Goal: Find specific page/section: Find specific page/section

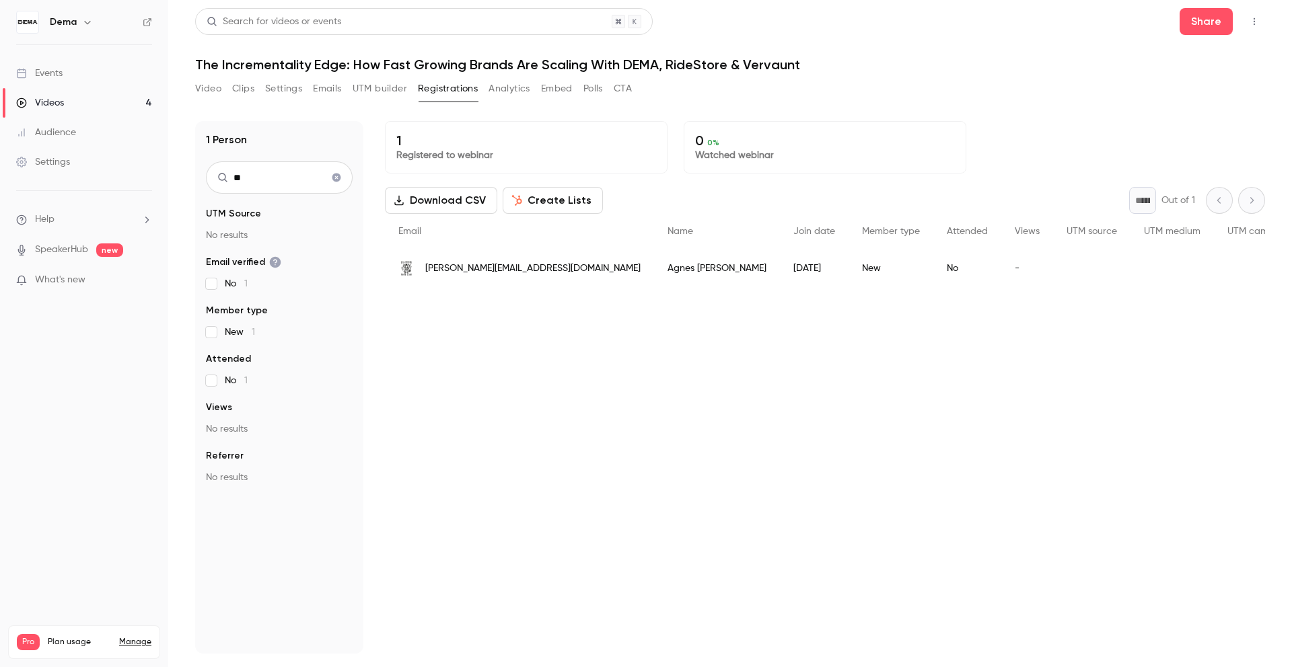
click at [341, 178] on icon "Clear search" at bounding box center [336, 177] width 11 height 9
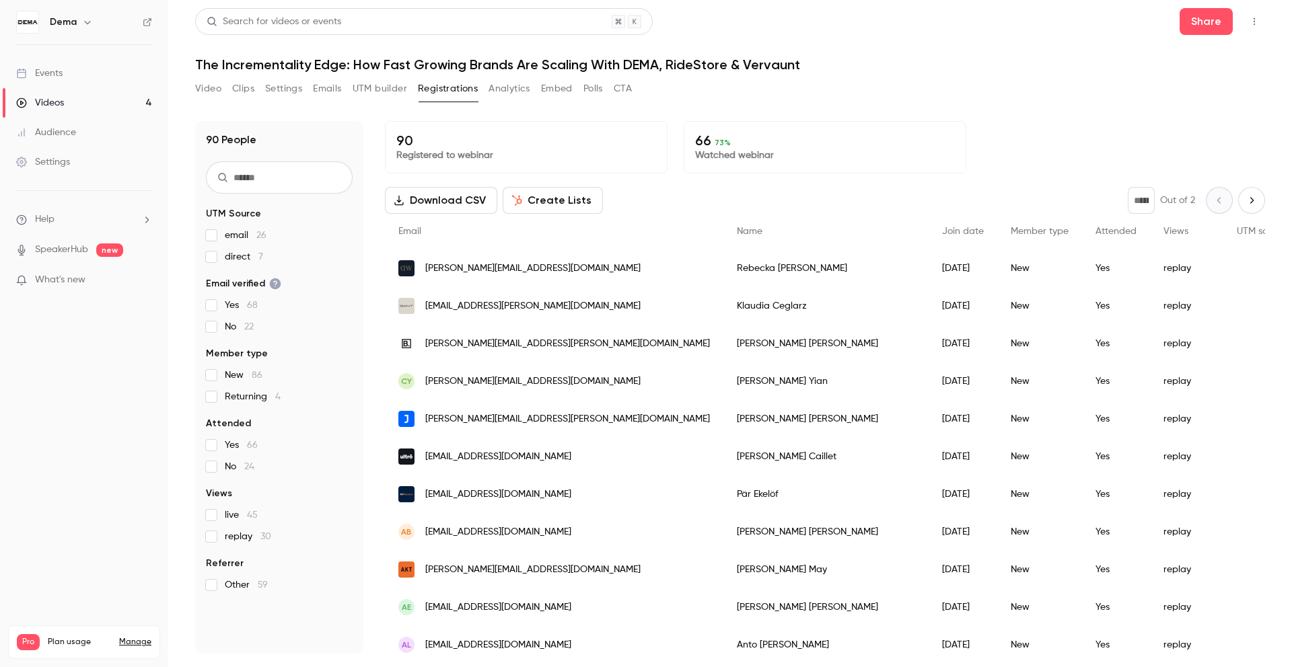
click at [110, 102] on link "Videos 4" at bounding box center [84, 103] width 168 height 30
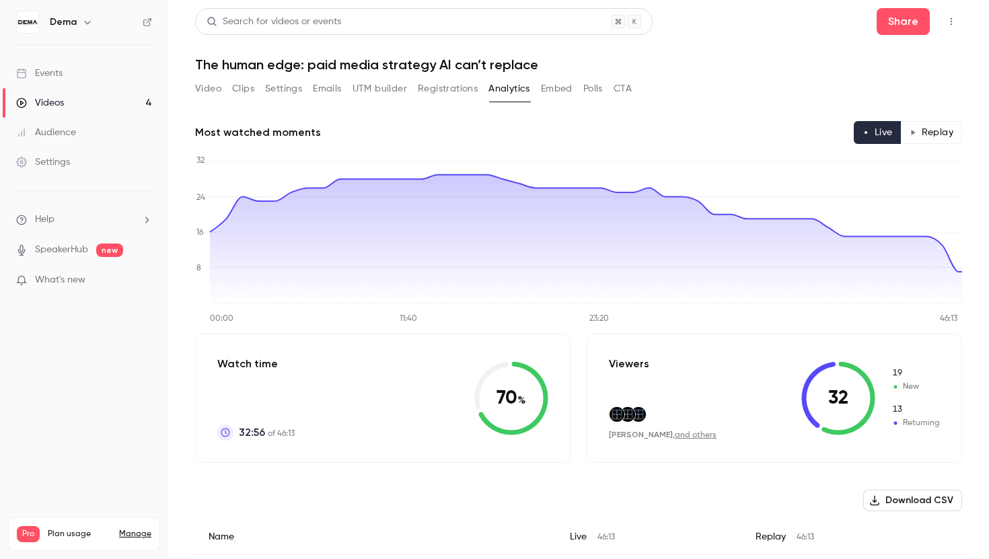
scroll to position [4124, 0]
